Goal: Task Accomplishment & Management: Complete application form

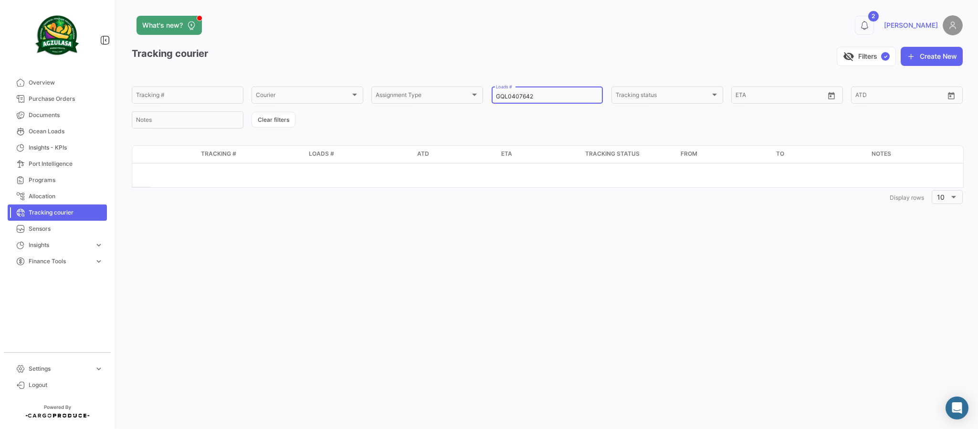
drag, startPoint x: 554, startPoint y: 94, endPoint x: 394, endPoint y: 82, distance: 160.9
click at [403, 79] on app-list-header "Tracking courier visibility_off Filters ✓ Create New Tracking # Courier Courier…" at bounding box center [547, 88] width 831 height 83
click at [164, 95] on input "Tracking #" at bounding box center [187, 96] width 103 height 7
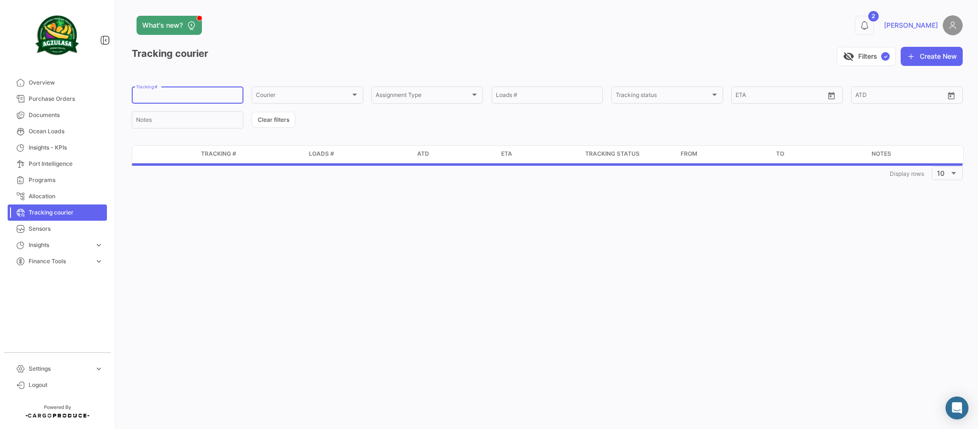
paste input "1894995443"
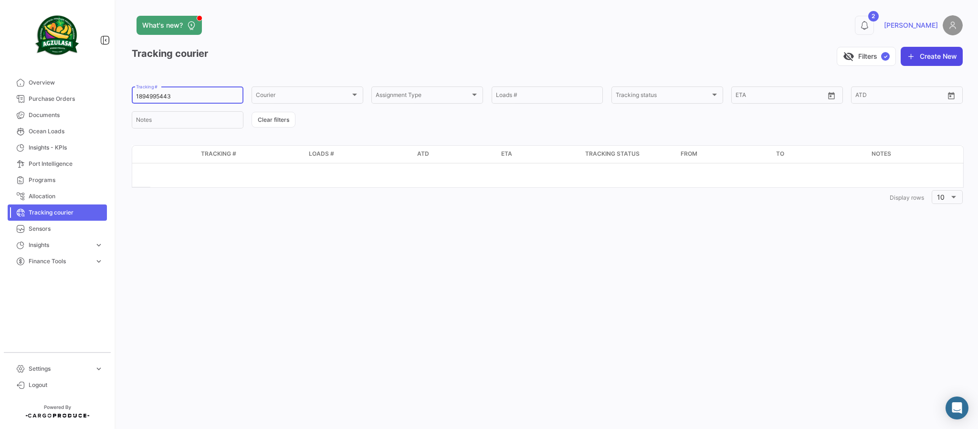
type input "1894995443"
click at [909, 54] on icon "button" at bounding box center [912, 57] width 10 height 10
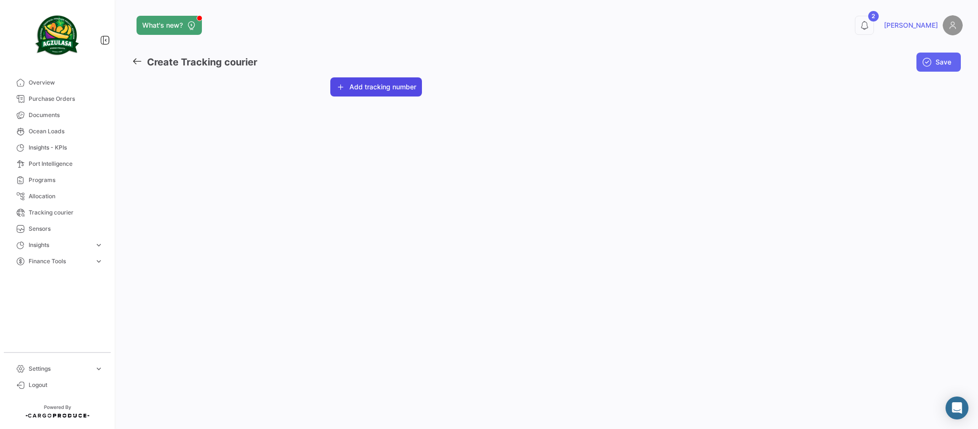
click at [359, 82] on button "Add tracking number" at bounding box center [376, 86] width 92 height 19
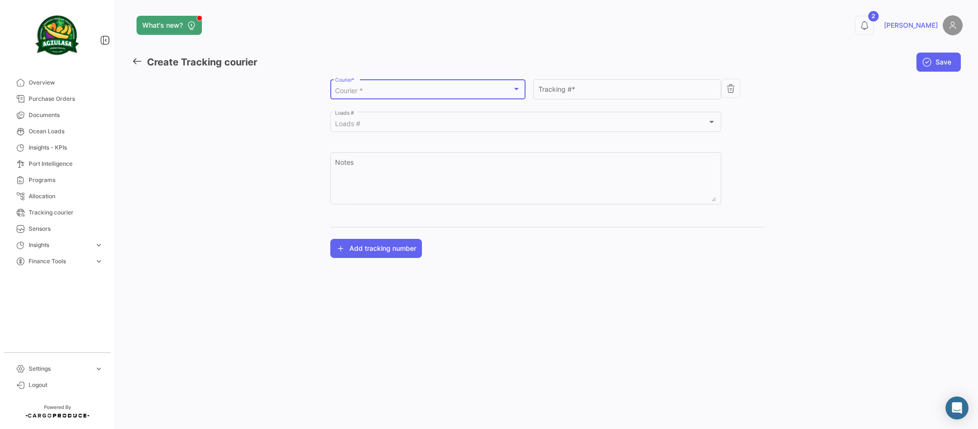
click at [463, 92] on div "Courier *" at bounding box center [423, 91] width 177 height 8
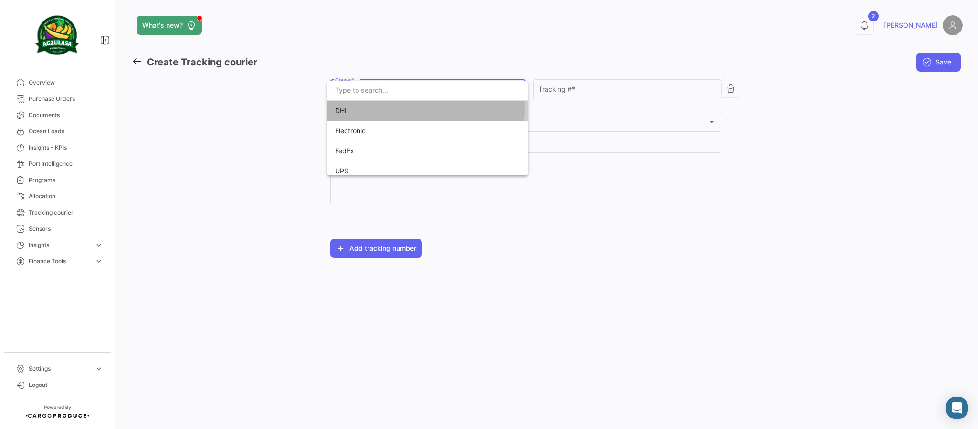
click at [426, 109] on span "DHL" at bounding box center [402, 111] width 134 height 20
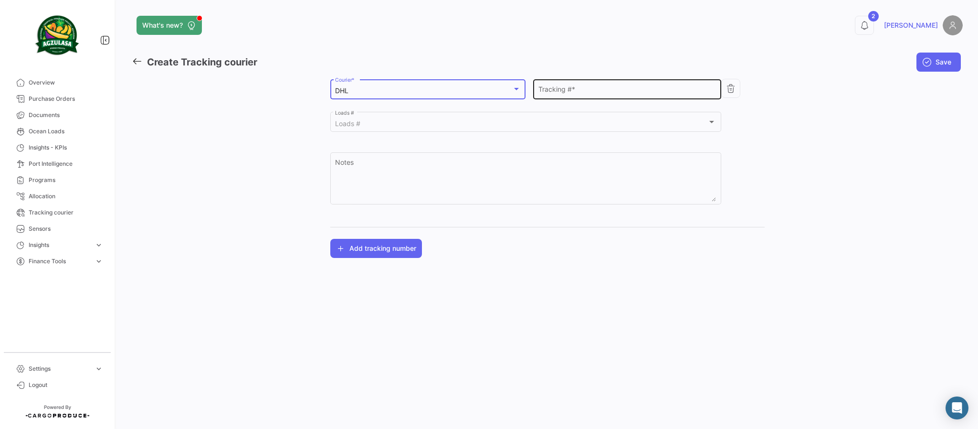
click at [581, 92] on input "Tracking # *" at bounding box center [628, 91] width 178 height 8
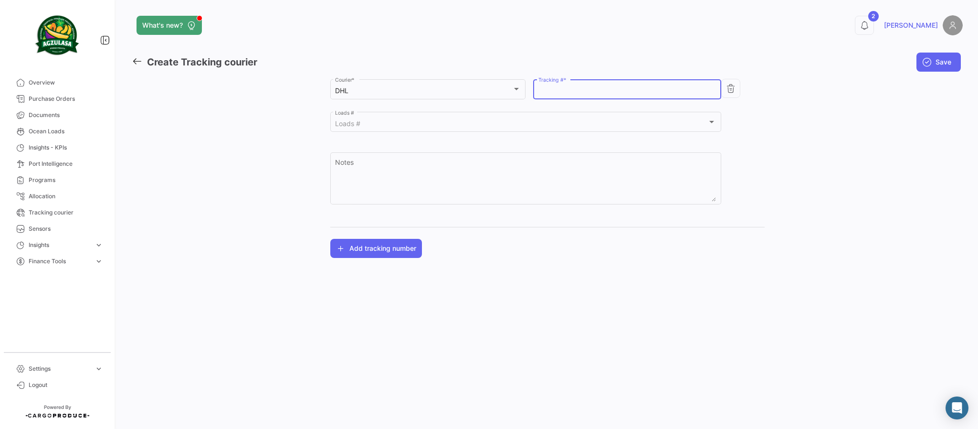
paste input "1894995443"
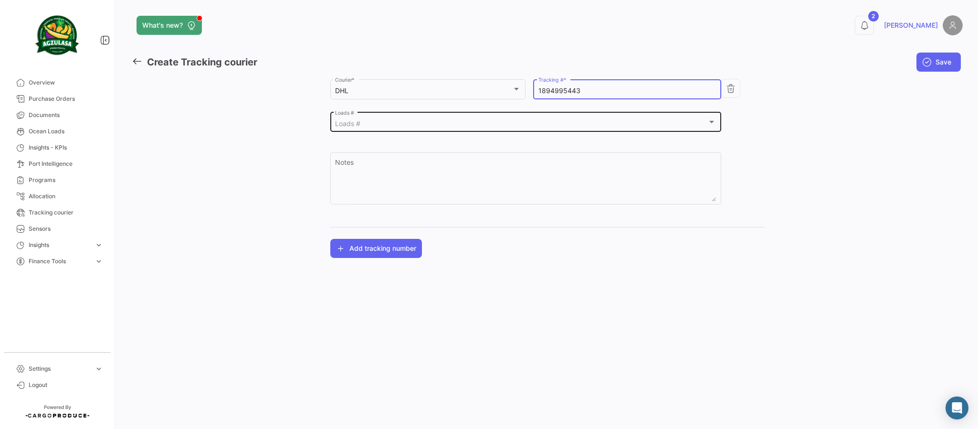
type input "1894995443"
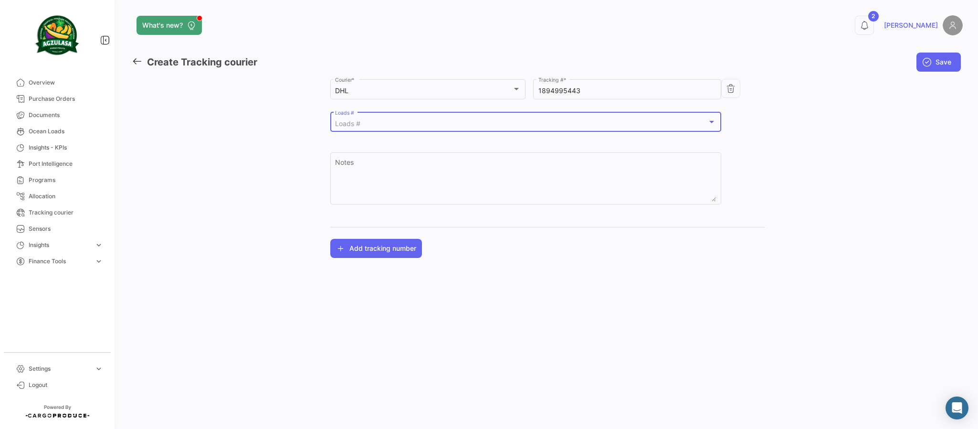
click at [434, 125] on div "Loads #" at bounding box center [521, 124] width 372 height 8
click at [362, 125] on input at bounding box center [522, 123] width 396 height 14
paste input "GQL0407642"
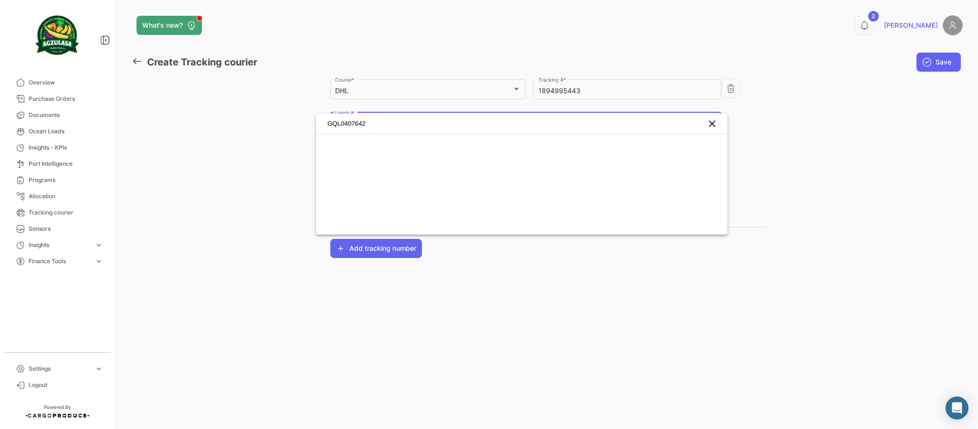
type input "GQL0407642"
click at [841, 158] on div at bounding box center [489, 214] width 978 height 429
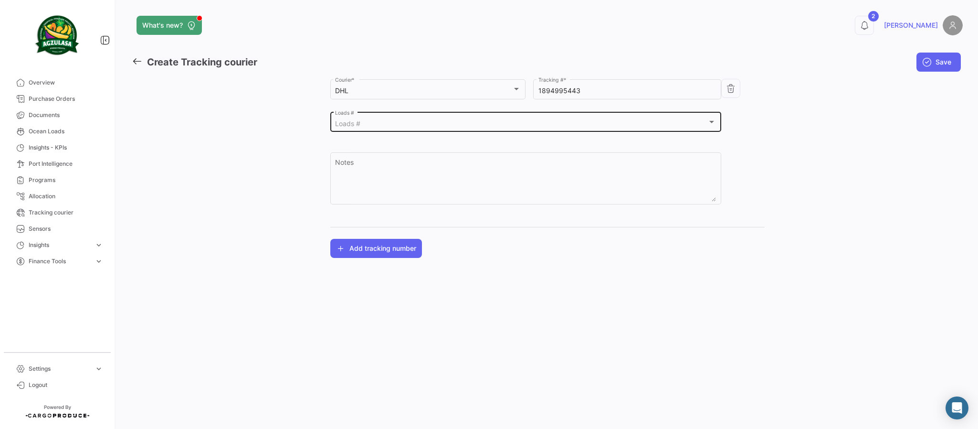
click at [536, 112] on div "Loads # Loads #" at bounding box center [525, 121] width 381 height 22
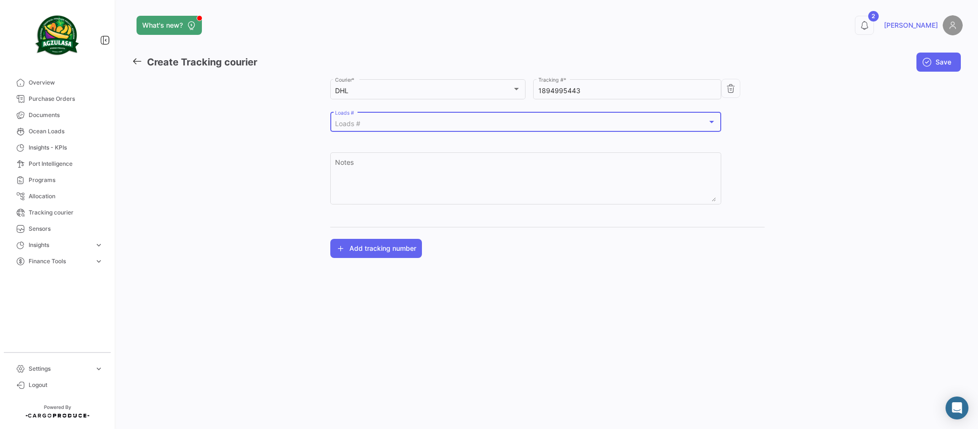
click at [449, 120] on div "Loads #" at bounding box center [521, 124] width 372 height 8
click at [370, 123] on input at bounding box center [522, 123] width 396 height 14
paste input "GQL0407642"
type input "GQL0407642"
click at [712, 119] on mat-icon "clear" at bounding box center [712, 123] width 11 height 11
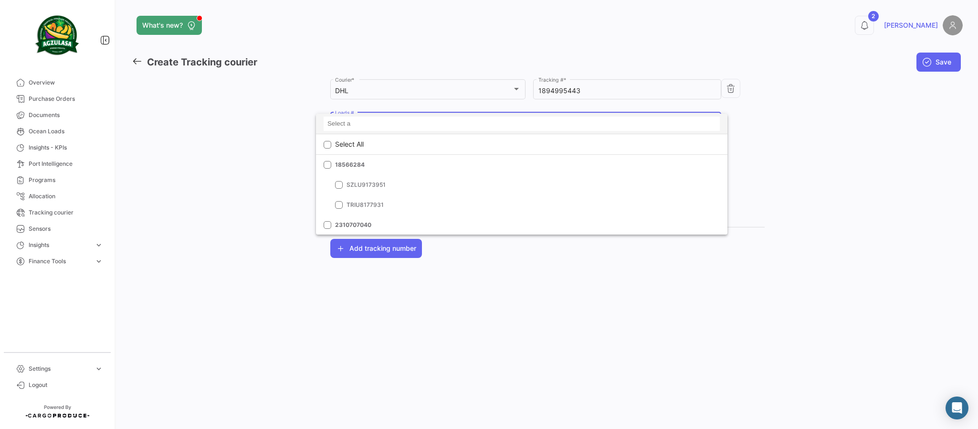
drag, startPoint x: 833, startPoint y: 141, endPoint x: 827, endPoint y: 141, distance: 5.7
click at [834, 141] on div at bounding box center [489, 214] width 978 height 429
